Goal: Use online tool/utility: Utilize a website feature to perform a specific function

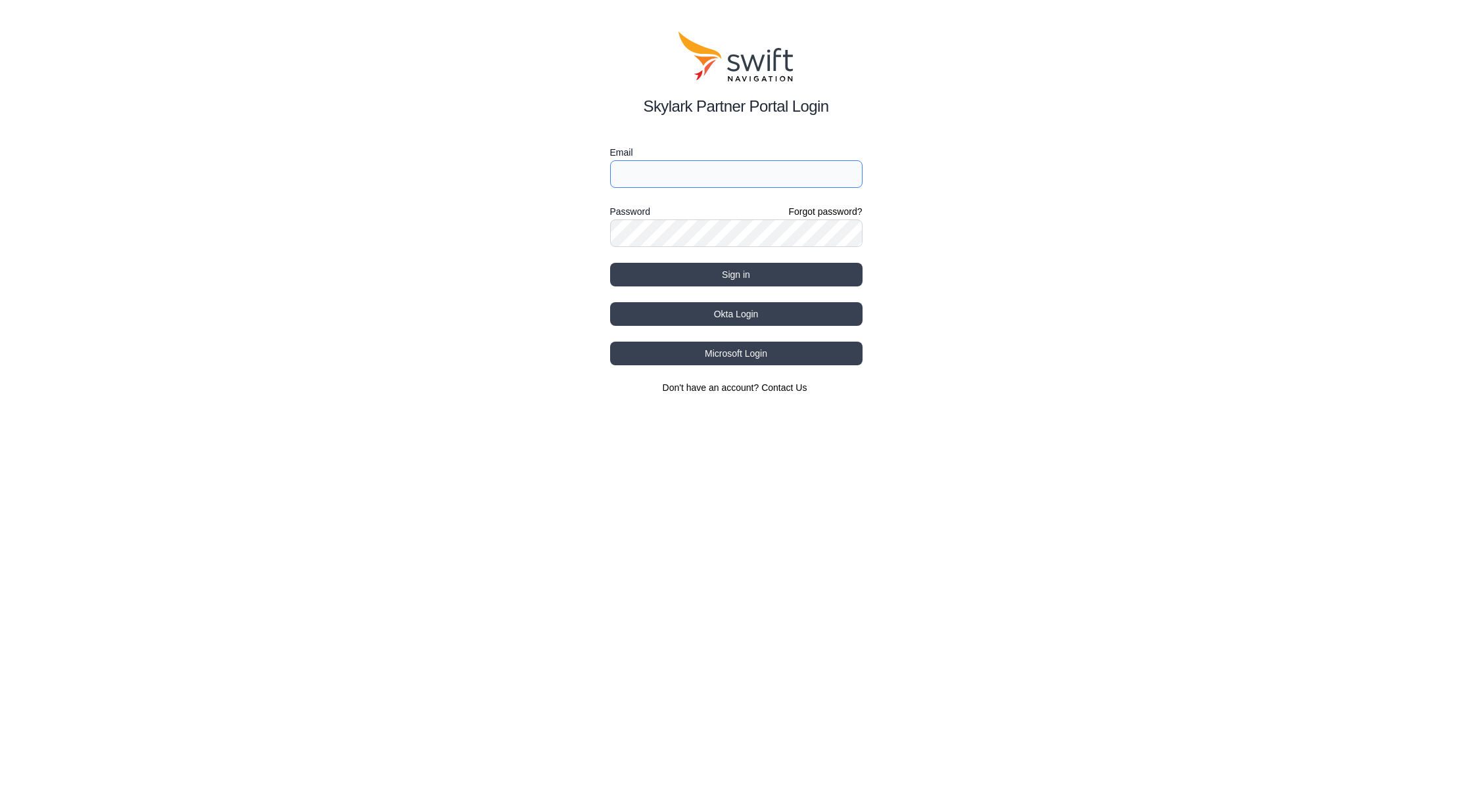
click at [692, 171] on input "Email" at bounding box center [736, 173] width 252 height 27
type input "[EMAIL_ADDRESS][DATE][DOMAIN_NAME]"
click at [738, 284] on button "Sign in" at bounding box center [736, 275] width 252 height 24
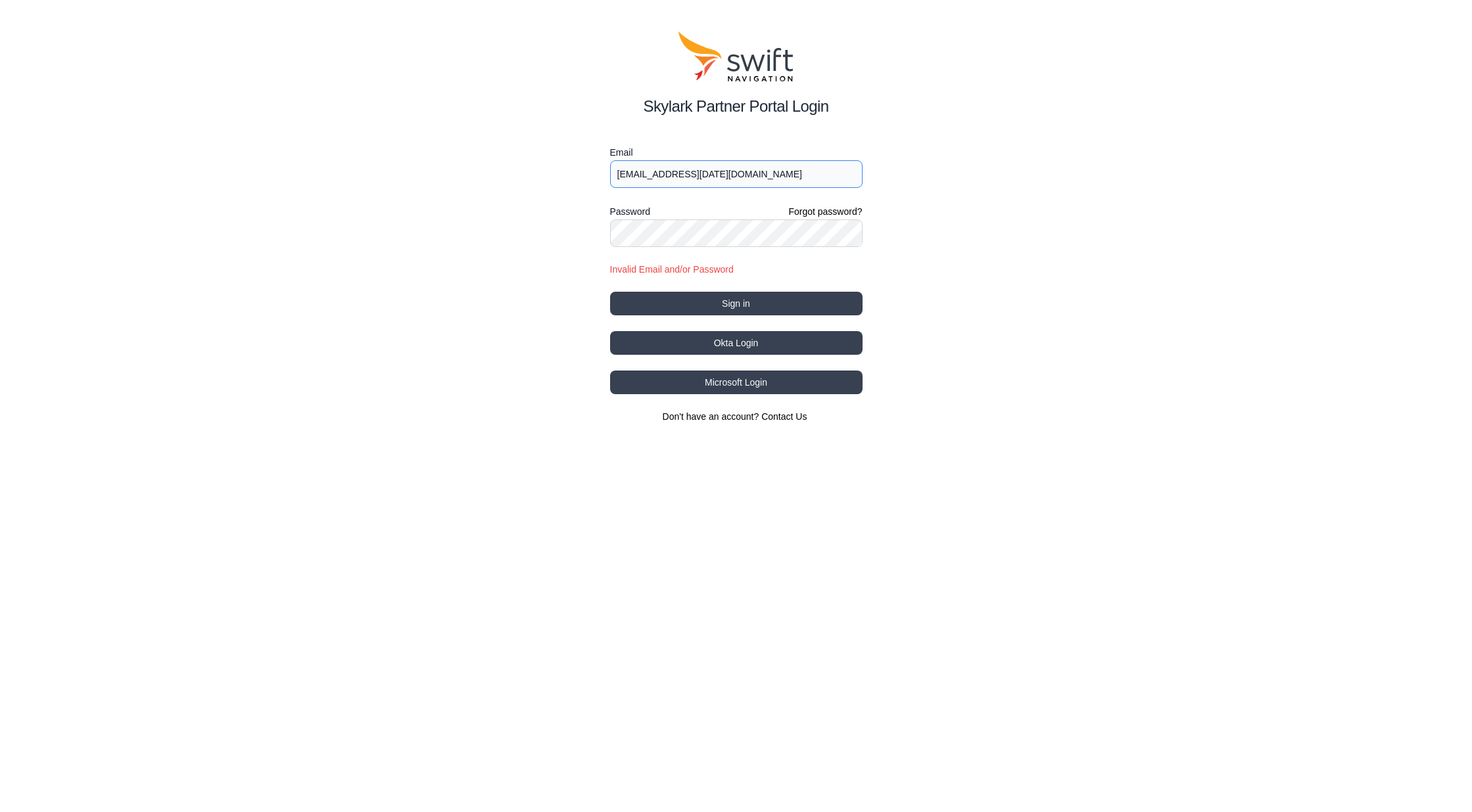
click at [709, 181] on input "[EMAIL_ADDRESS][DATE][DOMAIN_NAME]" at bounding box center [736, 173] width 252 height 27
type input "[EMAIL_ADDRESS][DATE][DOMAIN_NAME]"
click at [739, 303] on button "Sign in" at bounding box center [736, 303] width 252 height 24
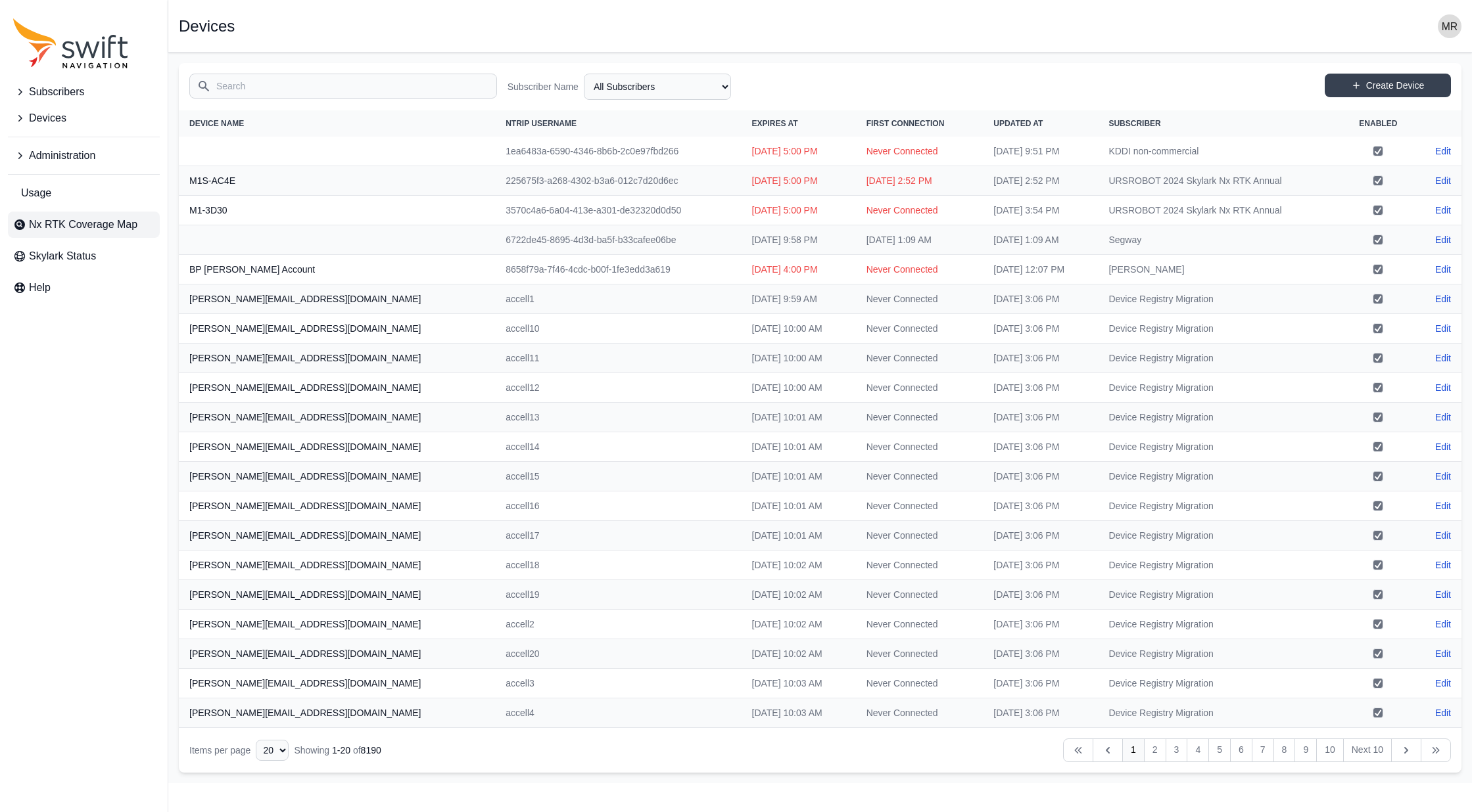
click at [97, 235] on link "Nx RTK Coverage Map" at bounding box center [84, 224] width 152 height 26
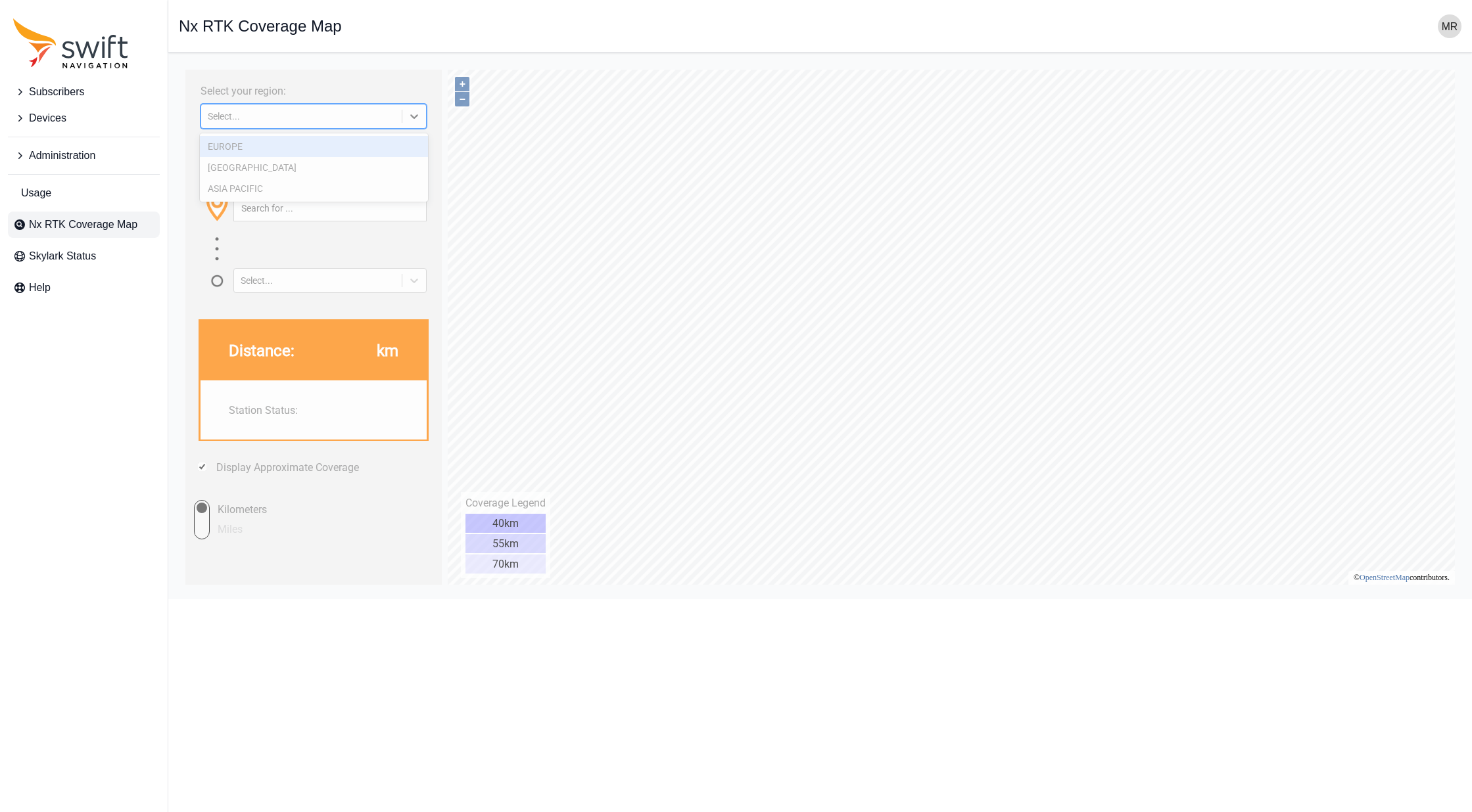
drag, startPoint x: 294, startPoint y: 124, endPoint x: 282, endPoint y: 138, distance: 18.4
click at [294, 124] on div "Select..." at bounding box center [313, 117] width 226 height 25
click at [279, 168] on div "[GEOGRAPHIC_DATA]" at bounding box center [313, 168] width 228 height 21
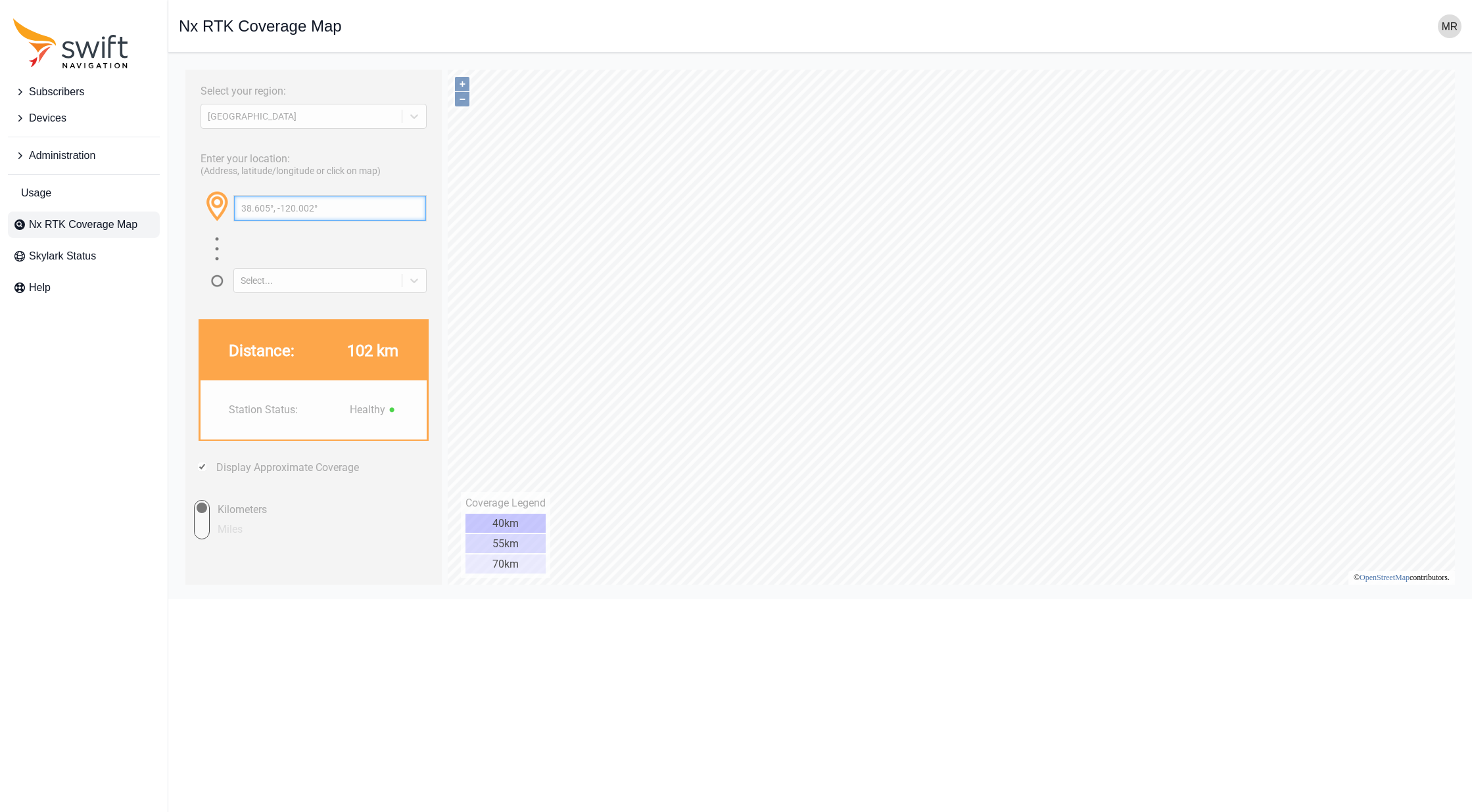
click at [294, 203] on input "38.605°, -120.002°" at bounding box center [330, 209] width 192 height 25
click at [386, 63] on div "Select your region: [GEOGRAPHIC_DATA] Enter your location: (Address, latitude/l…" at bounding box center [819, 63] width 1282 height 0
type input "37.744°, -100.013°"
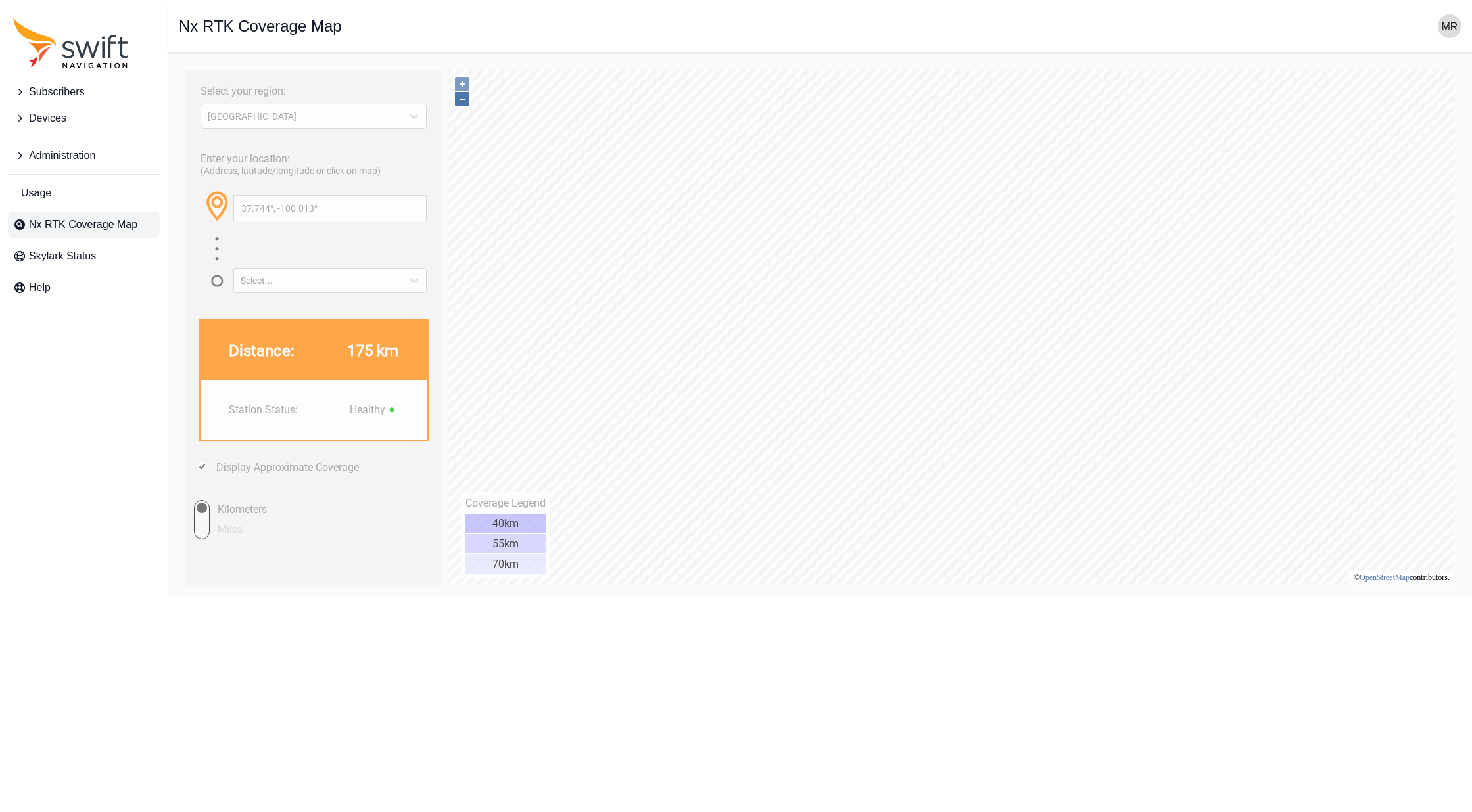
click at [461, 103] on button "–" at bounding box center [462, 99] width 15 height 15
click at [461, 102] on button "–" at bounding box center [462, 99] width 15 height 15
